Goal: Task Accomplishment & Management: Use online tool/utility

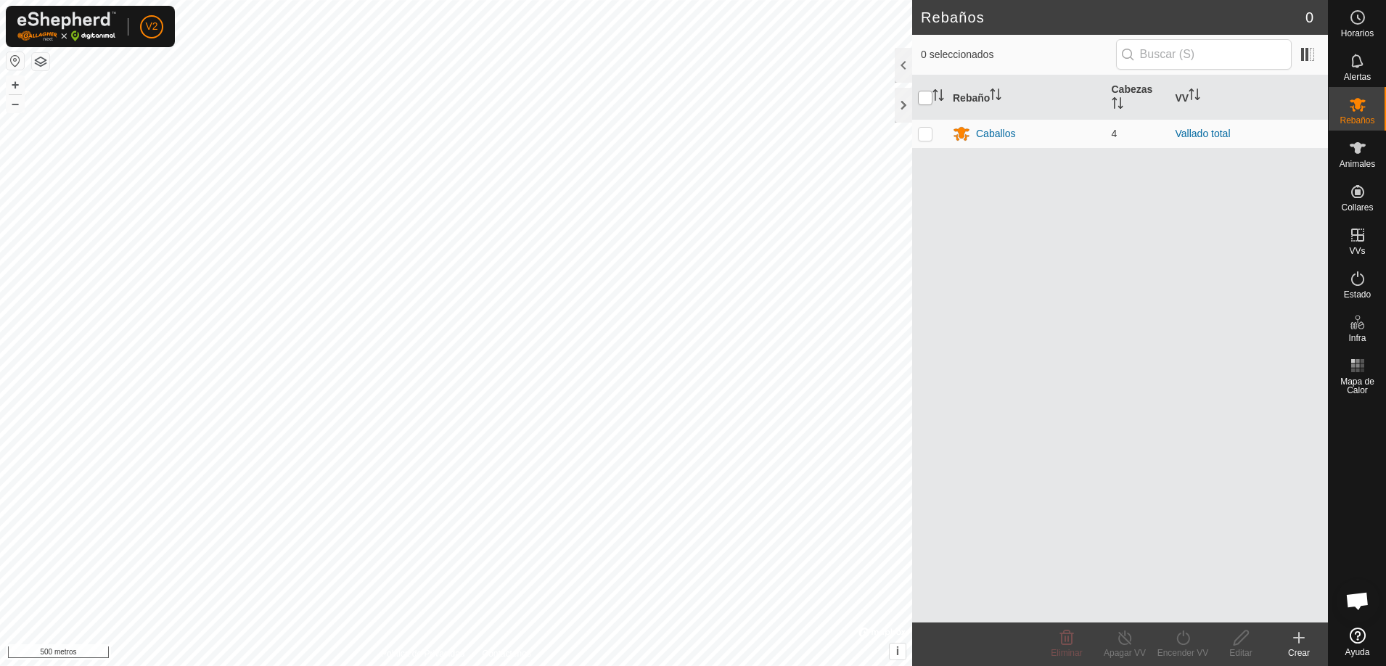
click at [930, 94] on input "checkbox" at bounding box center [925, 98] width 15 height 15
checkbox input "true"
click at [1004, 134] on font "Caballos" at bounding box center [995, 134] width 39 height 12
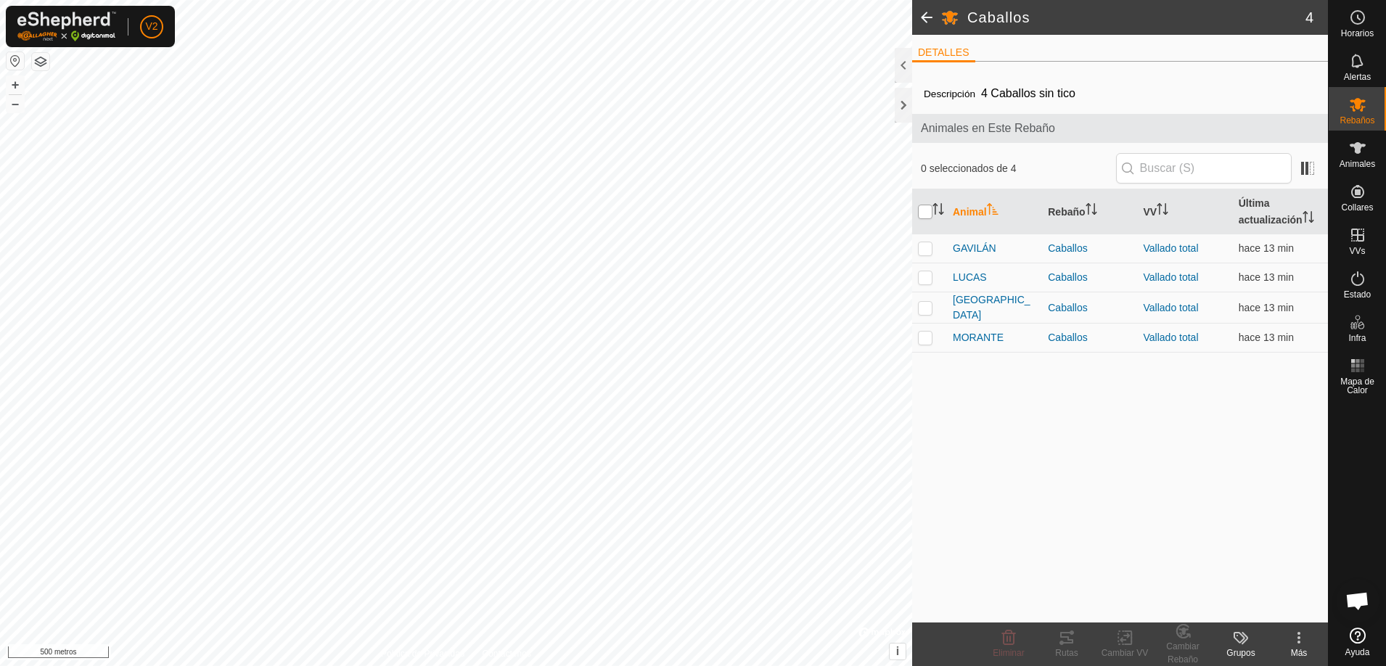
click at [927, 217] on input "checkbox" at bounding box center [925, 212] width 15 height 15
checkbox input "true"
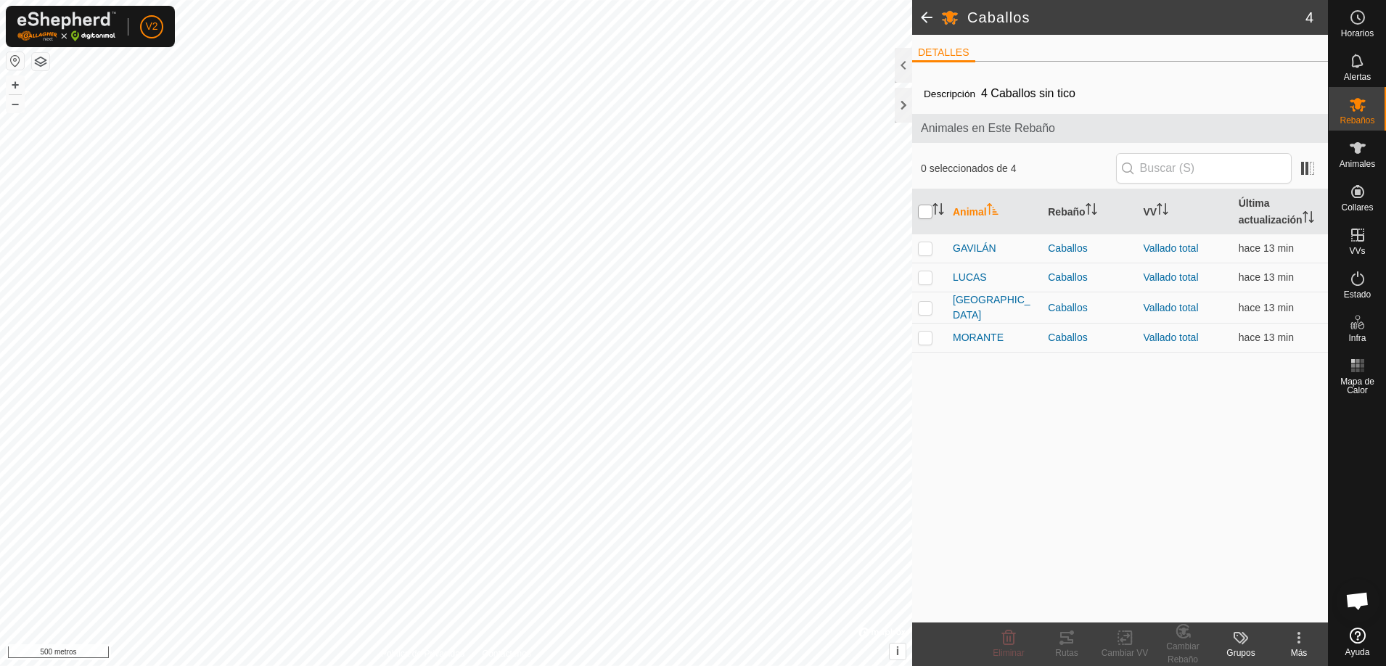
checkbox input "true"
click at [1070, 643] on icon at bounding box center [1066, 638] width 13 height 12
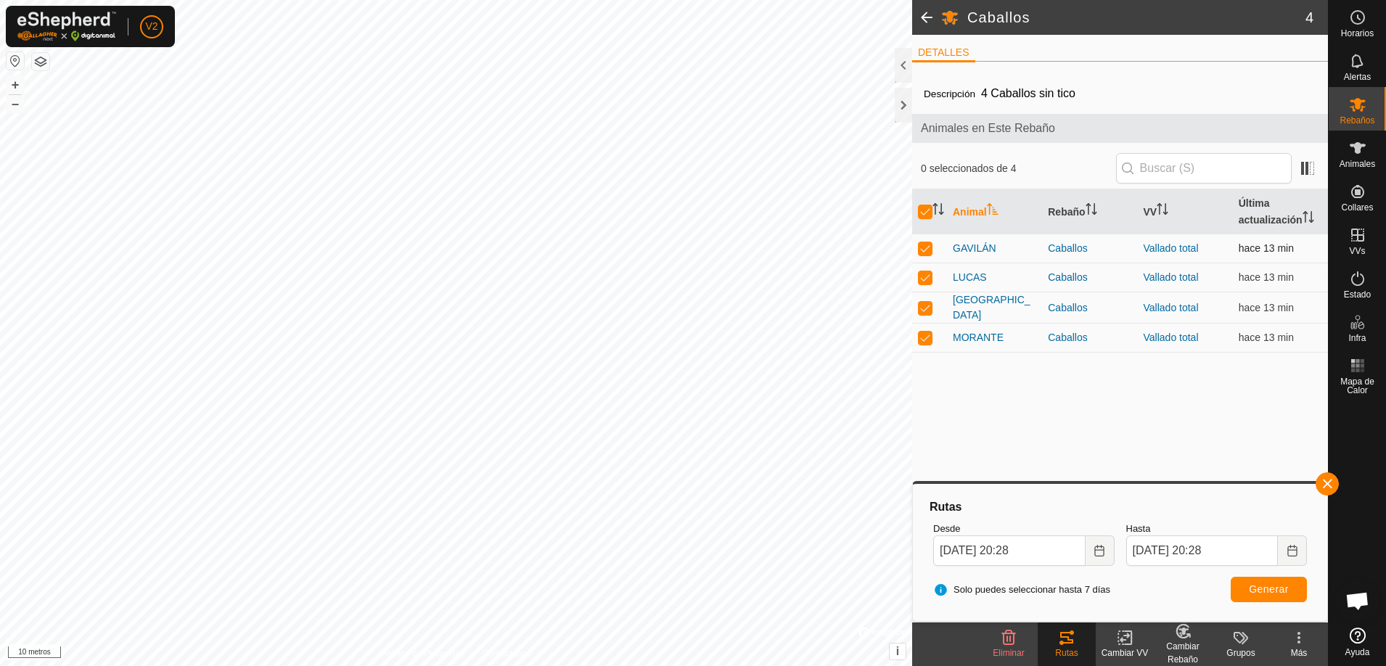
click at [925, 240] on td at bounding box center [929, 248] width 35 height 29
checkbox input "false"
click at [927, 297] on td at bounding box center [929, 307] width 35 height 31
checkbox input "false"
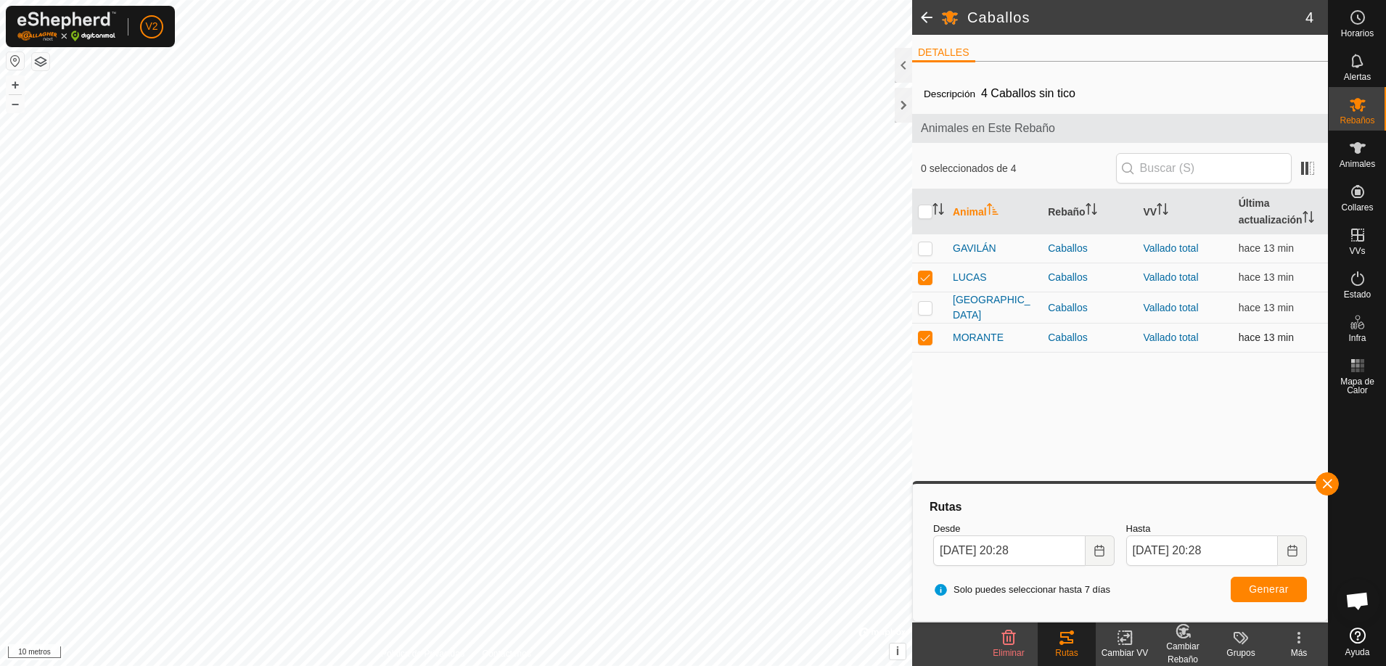
click at [932, 340] on td at bounding box center [929, 338] width 35 height 29
checkbox input "false"
click at [1267, 593] on font "Generar" at bounding box center [1269, 589] width 40 height 12
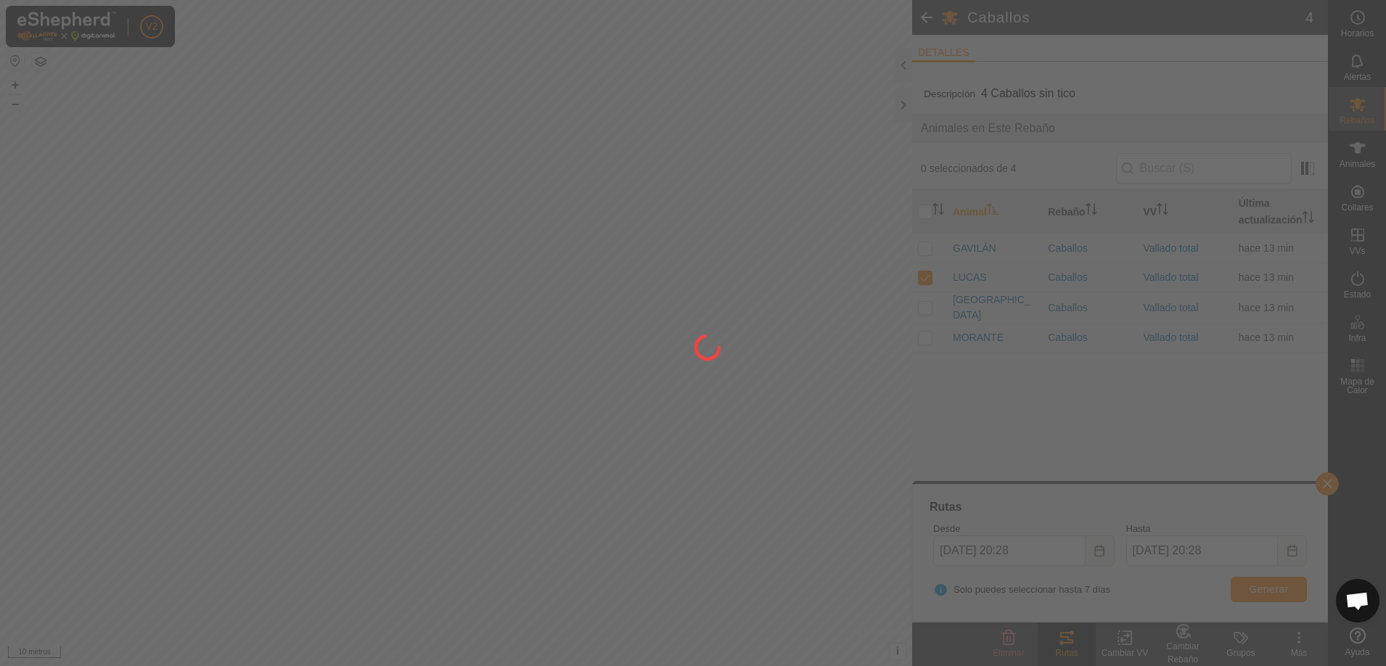
click at [1324, 489] on div at bounding box center [693, 333] width 1386 height 666
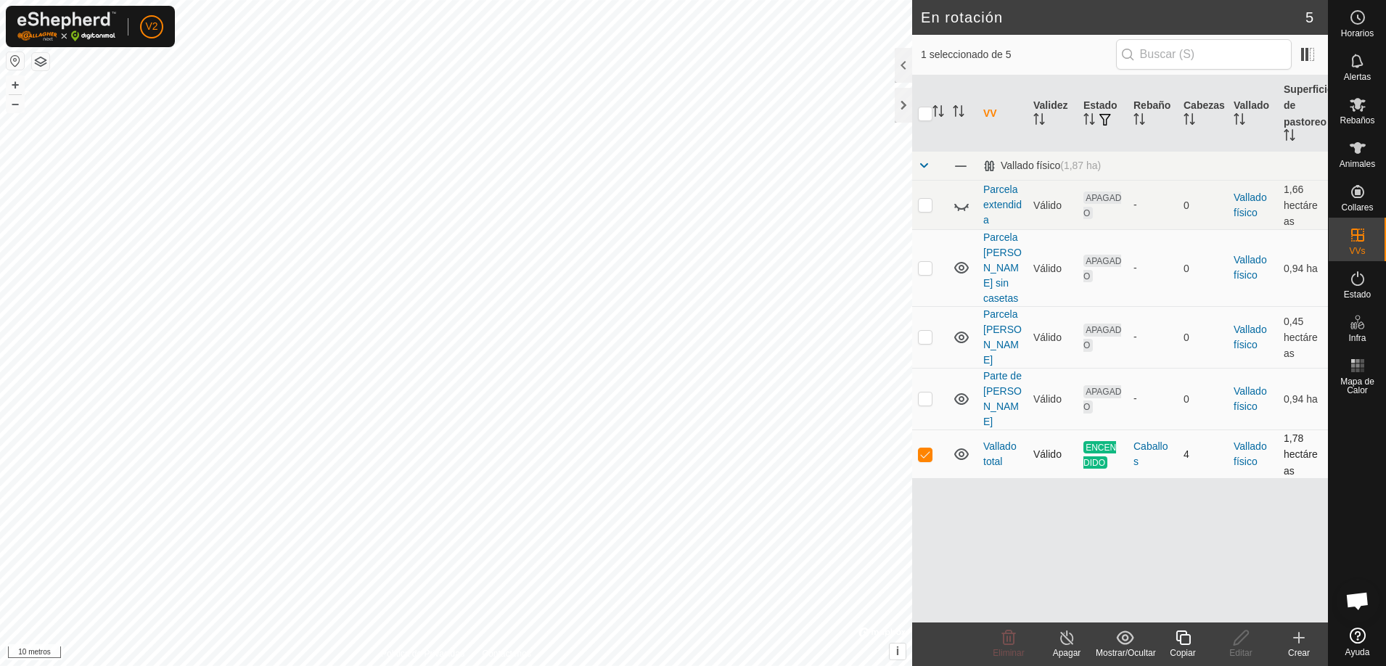
click at [932, 430] on td at bounding box center [929, 454] width 35 height 49
checkbox input "false"
click at [1365, 110] on icon at bounding box center [1357, 104] width 17 height 17
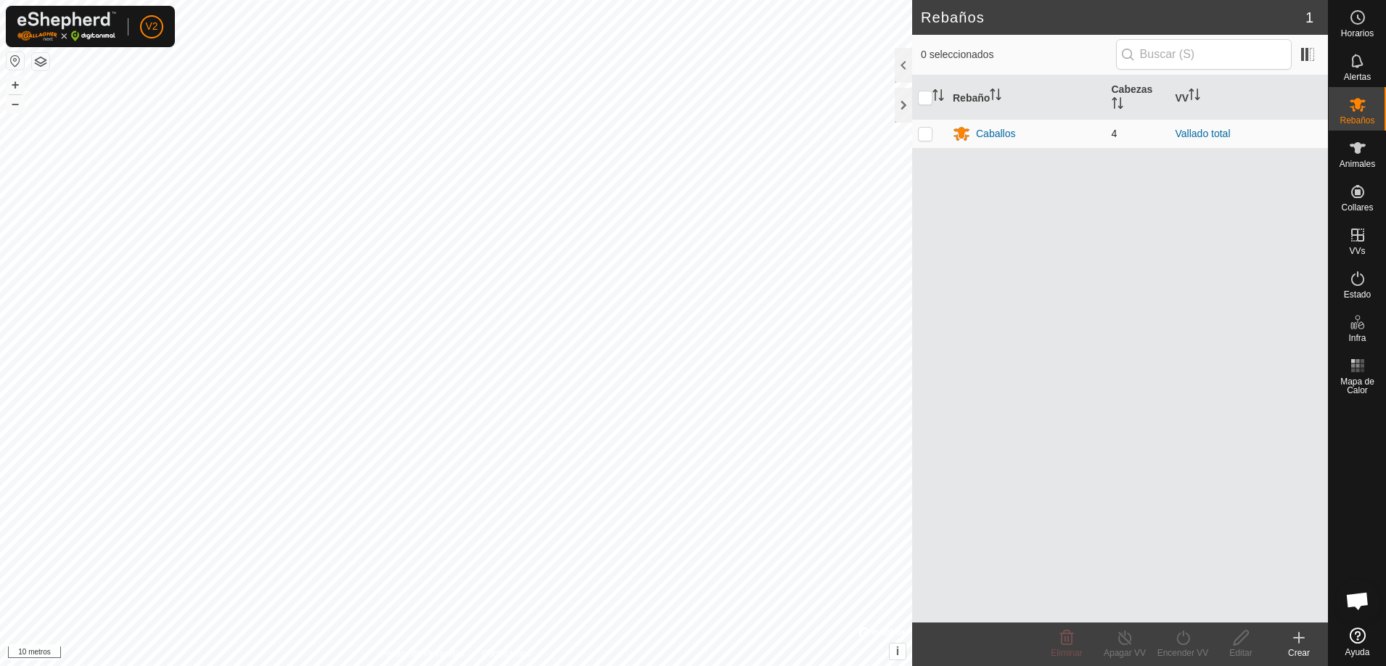
click at [926, 128] on p-checkbox at bounding box center [925, 134] width 15 height 12
checkbox input "true"
click at [991, 128] on font "Caballos" at bounding box center [995, 134] width 39 height 12
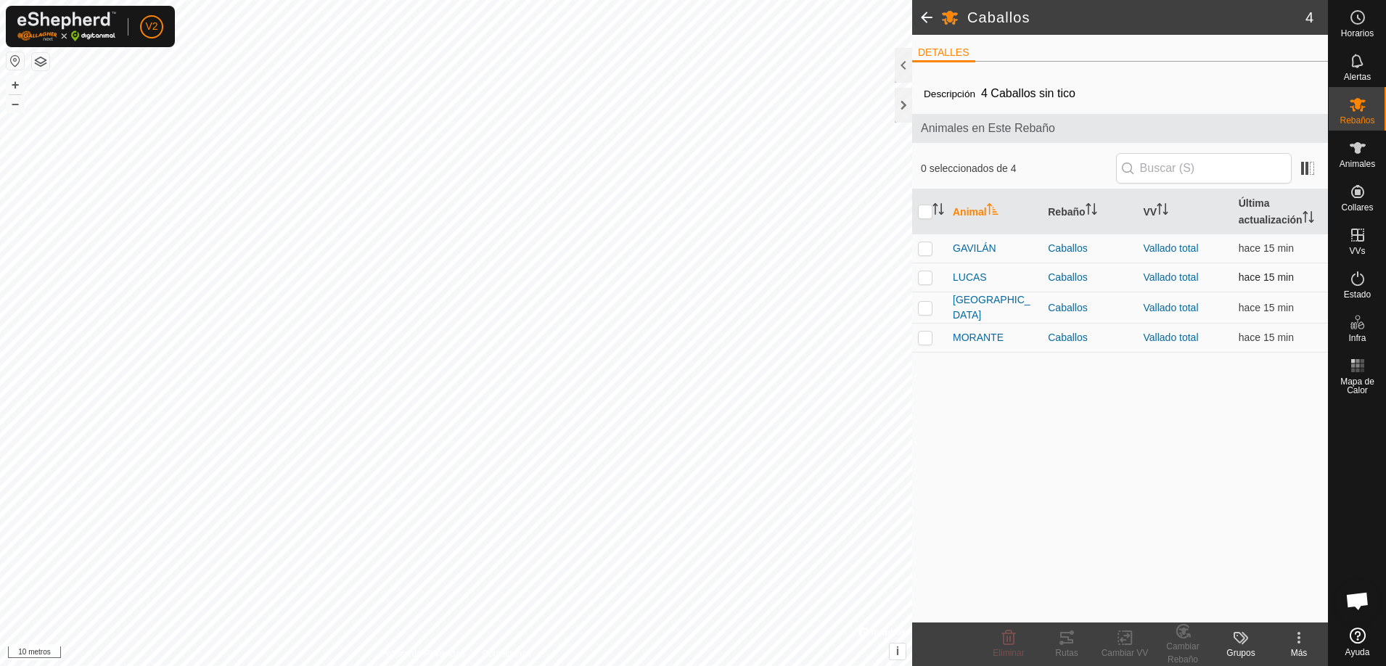
click at [951, 280] on td "LUCAS" at bounding box center [994, 277] width 95 height 29
click at [928, 275] on p-checkbox at bounding box center [925, 277] width 15 height 12
checkbox input "true"
click at [1066, 649] on font "Rutas" at bounding box center [1066, 653] width 22 height 10
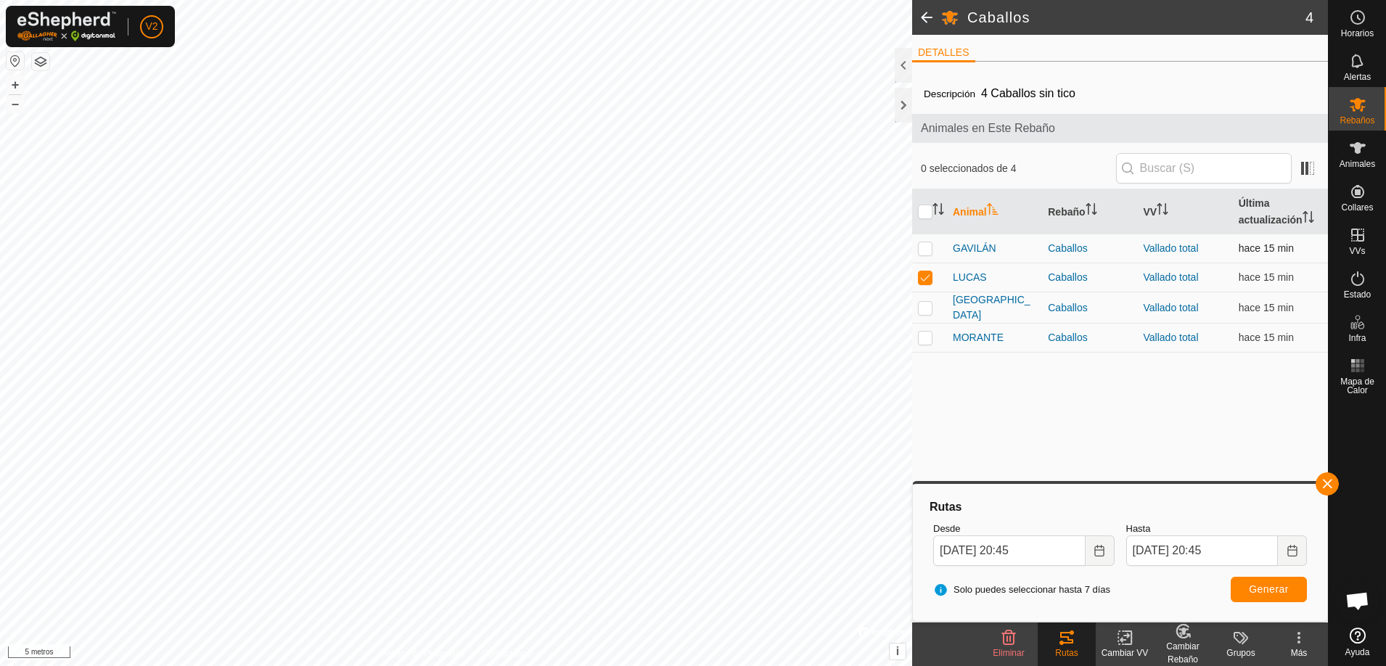
click at [924, 250] on p-checkbox at bounding box center [925, 248] width 15 height 12
click at [1051, 639] on tracks-svg-icon at bounding box center [1067, 637] width 58 height 17
click at [1059, 637] on icon at bounding box center [1066, 637] width 17 height 17
click at [1334, 480] on button "button" at bounding box center [1327, 483] width 23 height 23
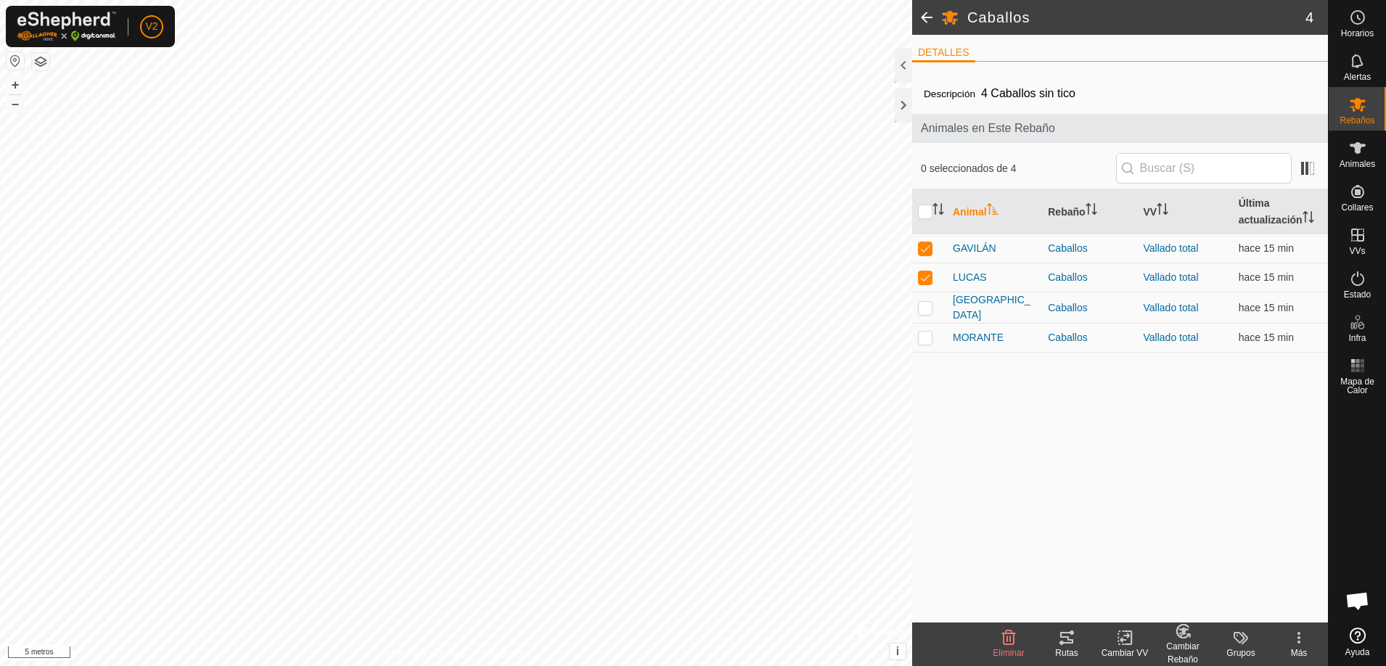
click at [1064, 645] on icon at bounding box center [1066, 637] width 17 height 17
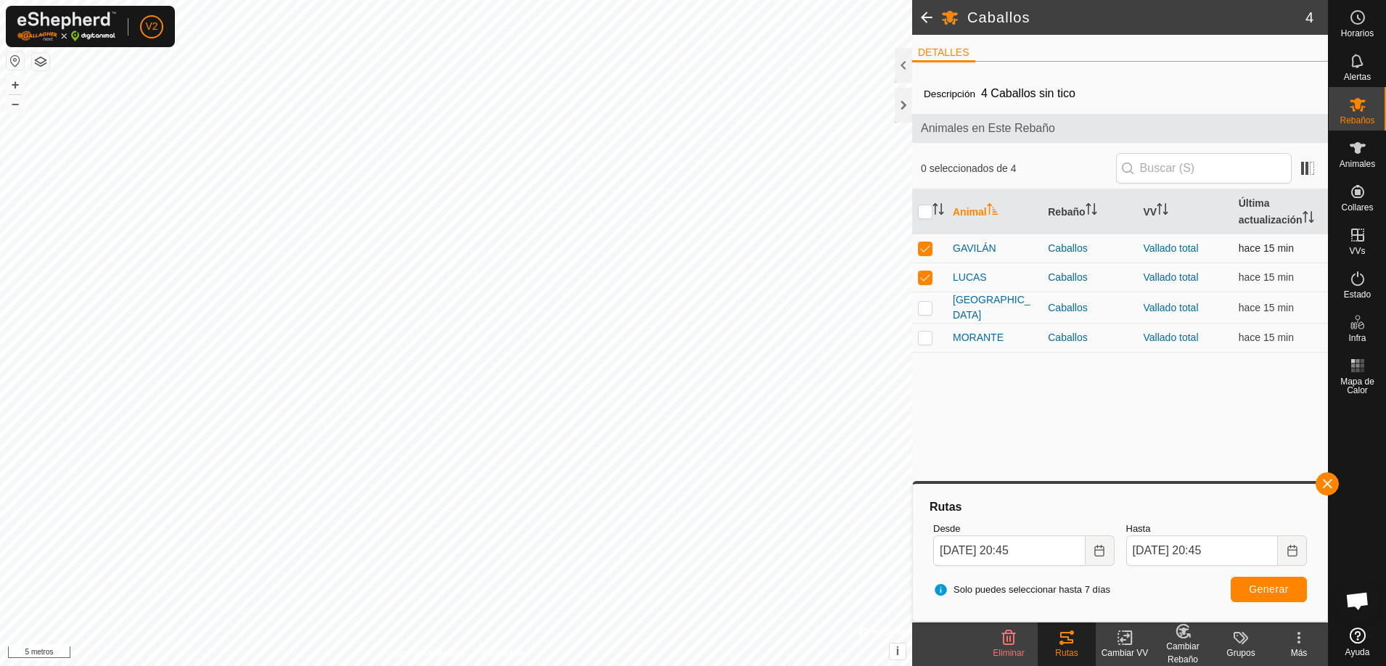
click at [930, 243] on p-checkbox at bounding box center [925, 248] width 15 height 12
checkbox input "false"
click at [1279, 587] on font "Generar" at bounding box center [1269, 589] width 40 height 12
click at [1035, 651] on div "Eliminar" at bounding box center [1009, 653] width 58 height 13
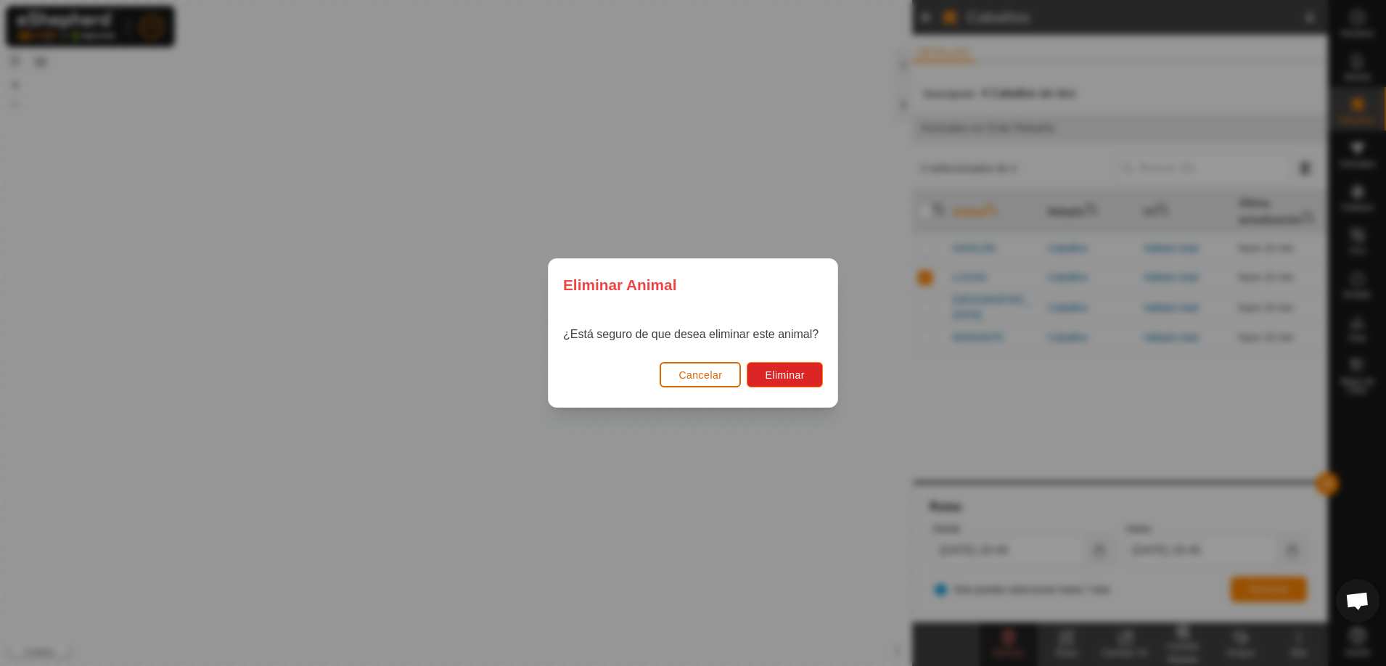
click at [730, 374] on button "Cancelar" at bounding box center [700, 374] width 81 height 25
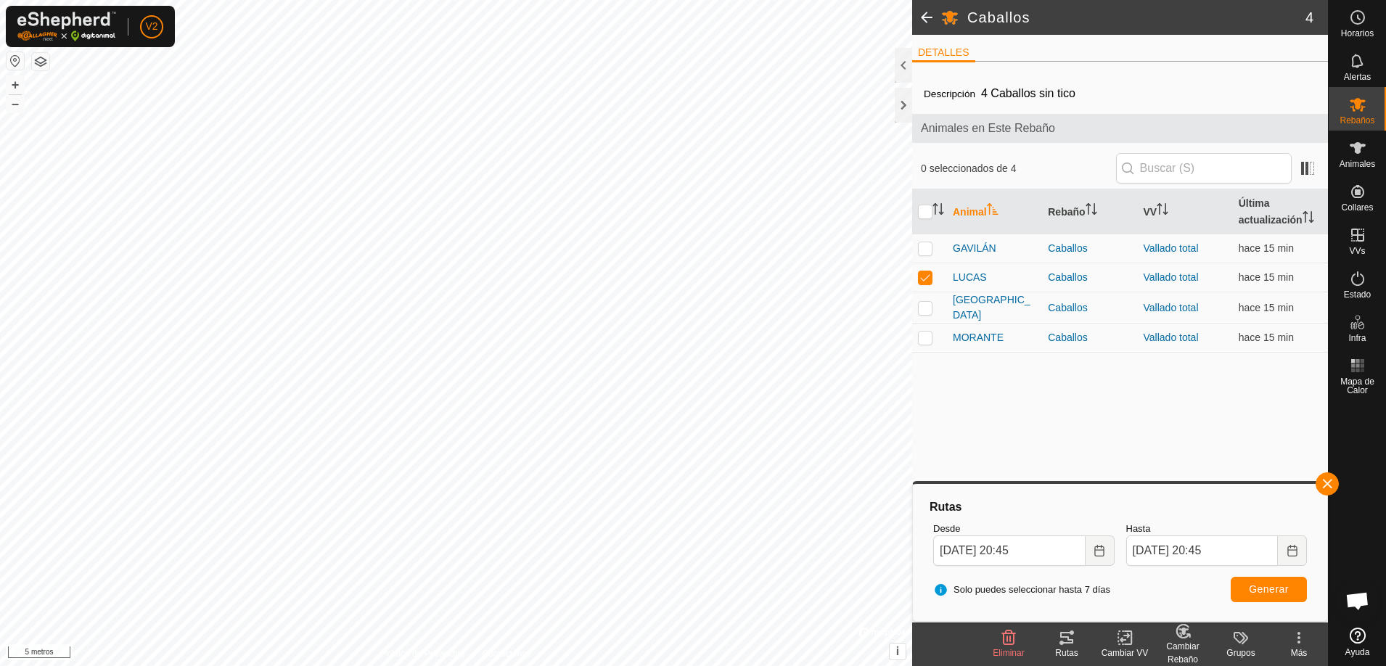
click at [1070, 639] on icon at bounding box center [1066, 638] width 13 height 12
click at [1340, 481] on div at bounding box center [1357, 511] width 57 height 221
click at [1321, 481] on button "button" at bounding box center [1327, 483] width 23 height 23
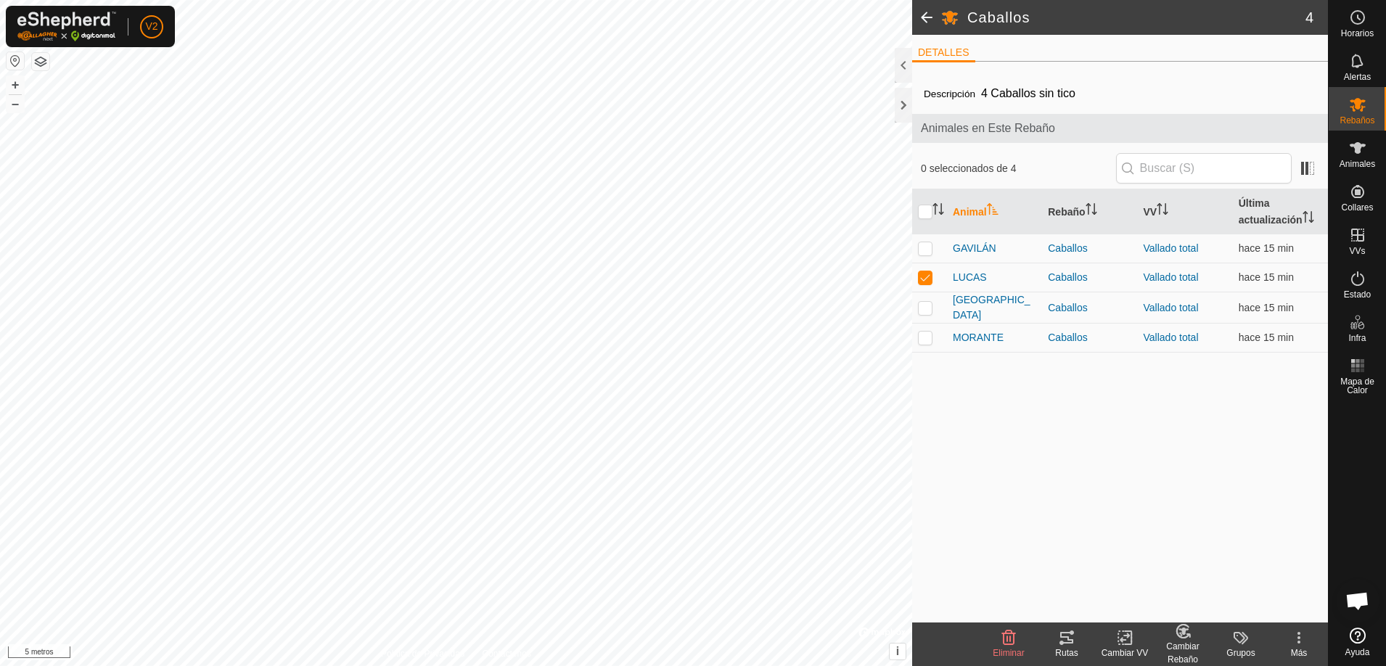
click at [1060, 639] on icon at bounding box center [1066, 637] width 17 height 17
